Goal: Transaction & Acquisition: Book appointment/travel/reservation

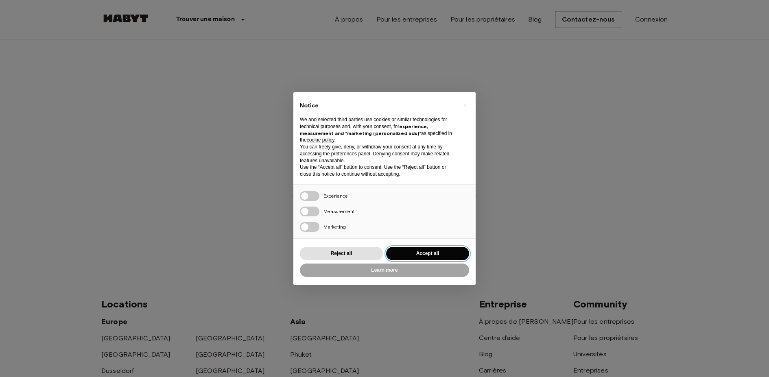
click at [438, 252] on button "Accept all" at bounding box center [427, 253] width 83 height 13
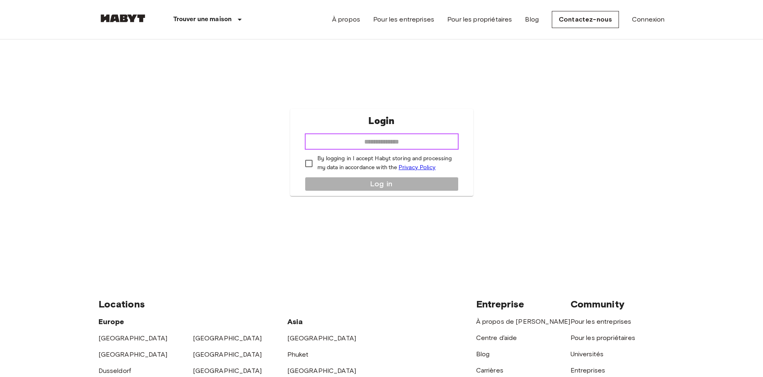
click at [372, 140] on input "email" at bounding box center [382, 141] width 154 height 16
click at [393, 140] on input "**********" at bounding box center [382, 141] width 154 height 16
type input "**********"
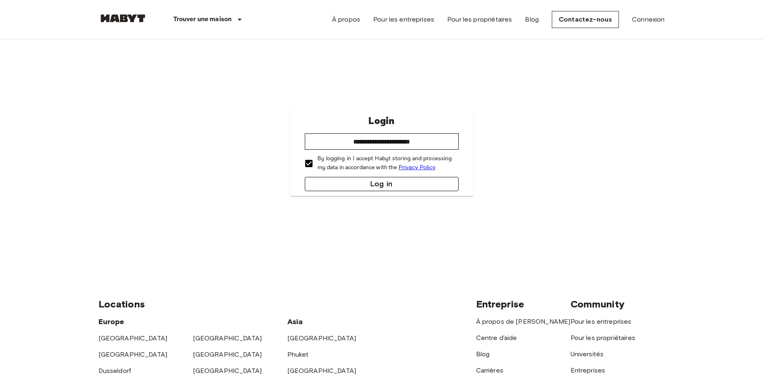
click at [338, 184] on button "Log in" at bounding box center [382, 184] width 154 height 14
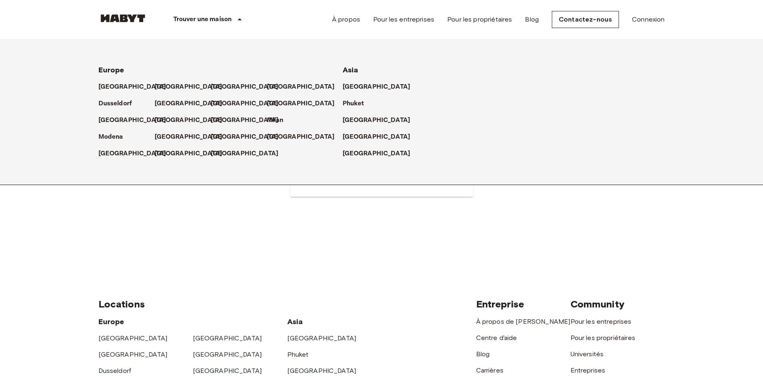
click at [227, 24] on p "Trouver une maison" at bounding box center [202, 20] width 59 height 10
click at [213, 136] on p "[GEOGRAPHIC_DATA]" at bounding box center [246, 137] width 68 height 10
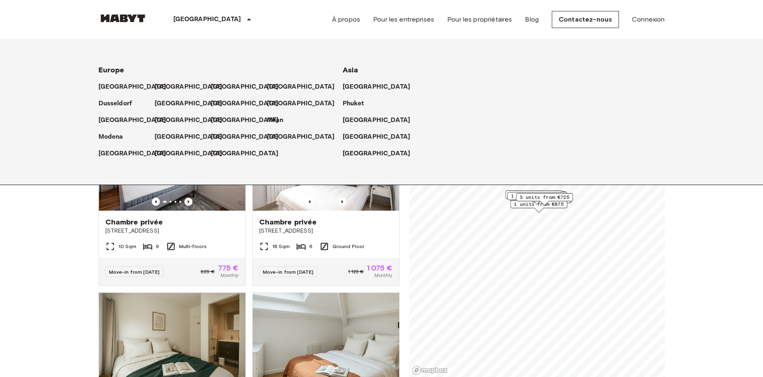
click at [186, 198] on icon "Previous image" at bounding box center [188, 202] width 8 height 8
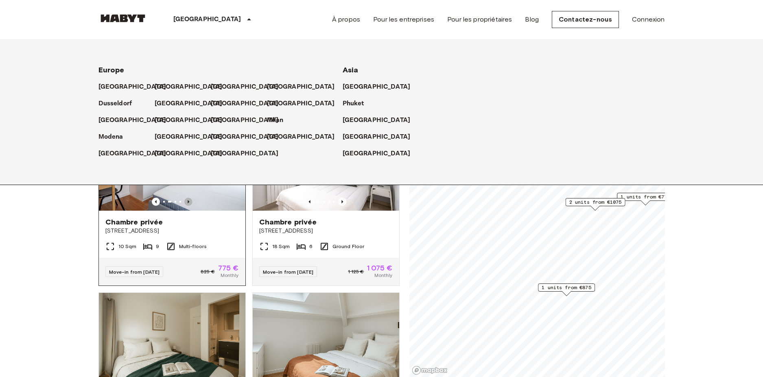
click at [186, 198] on icon "Previous image" at bounding box center [188, 202] width 8 height 8
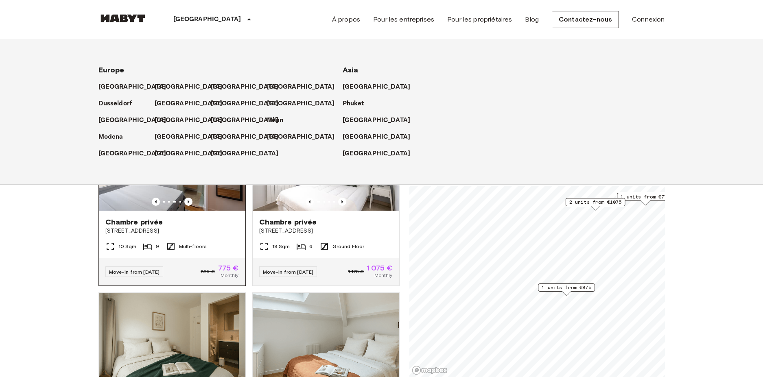
click at [201, 268] on span "825 €" at bounding box center [208, 271] width 14 height 7
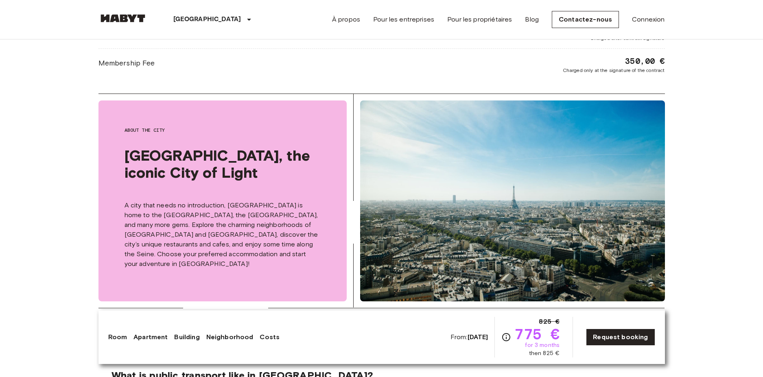
scroll to position [1261, 0]
